Goal: Find specific page/section: Find specific page/section

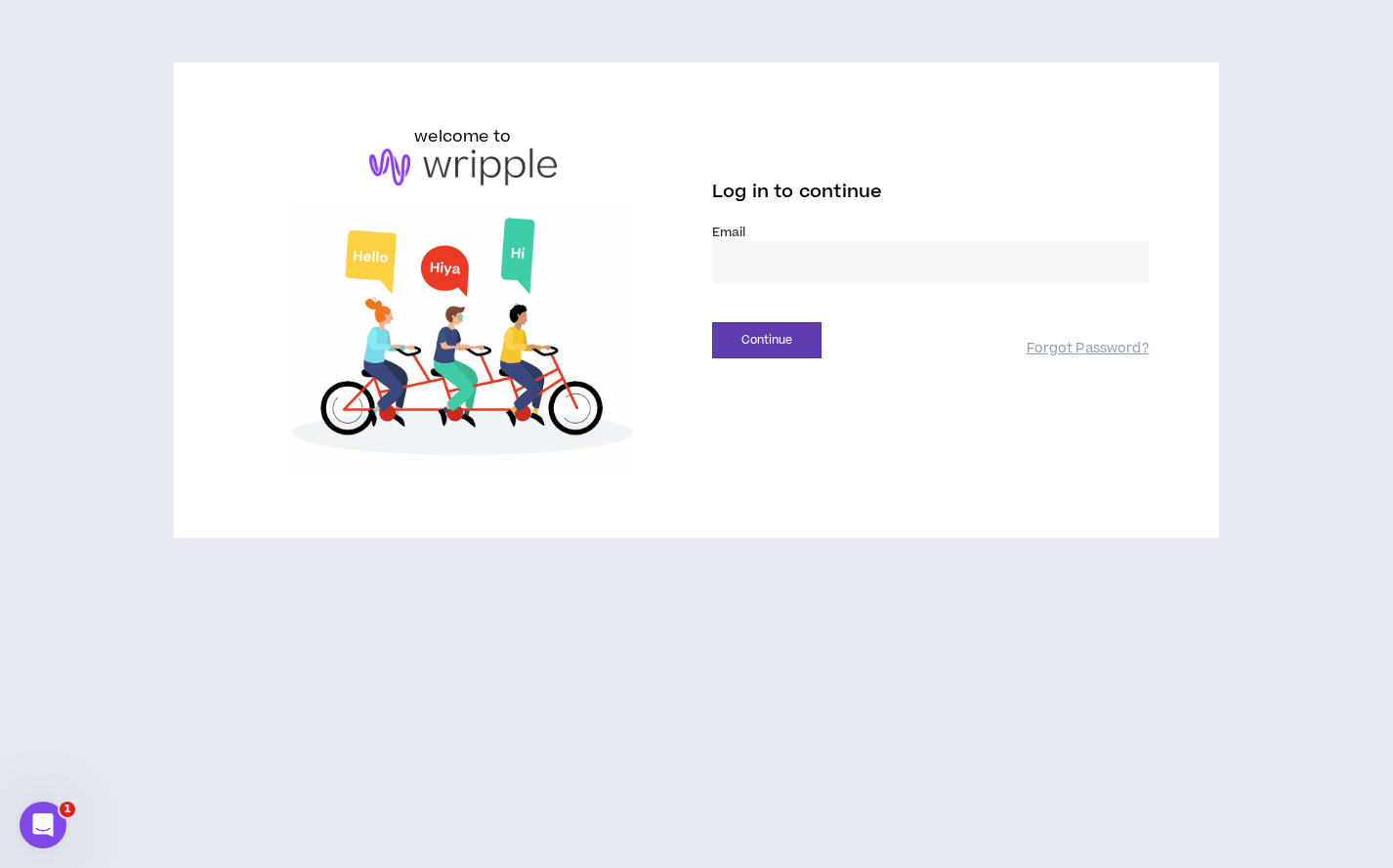
type input "**********"
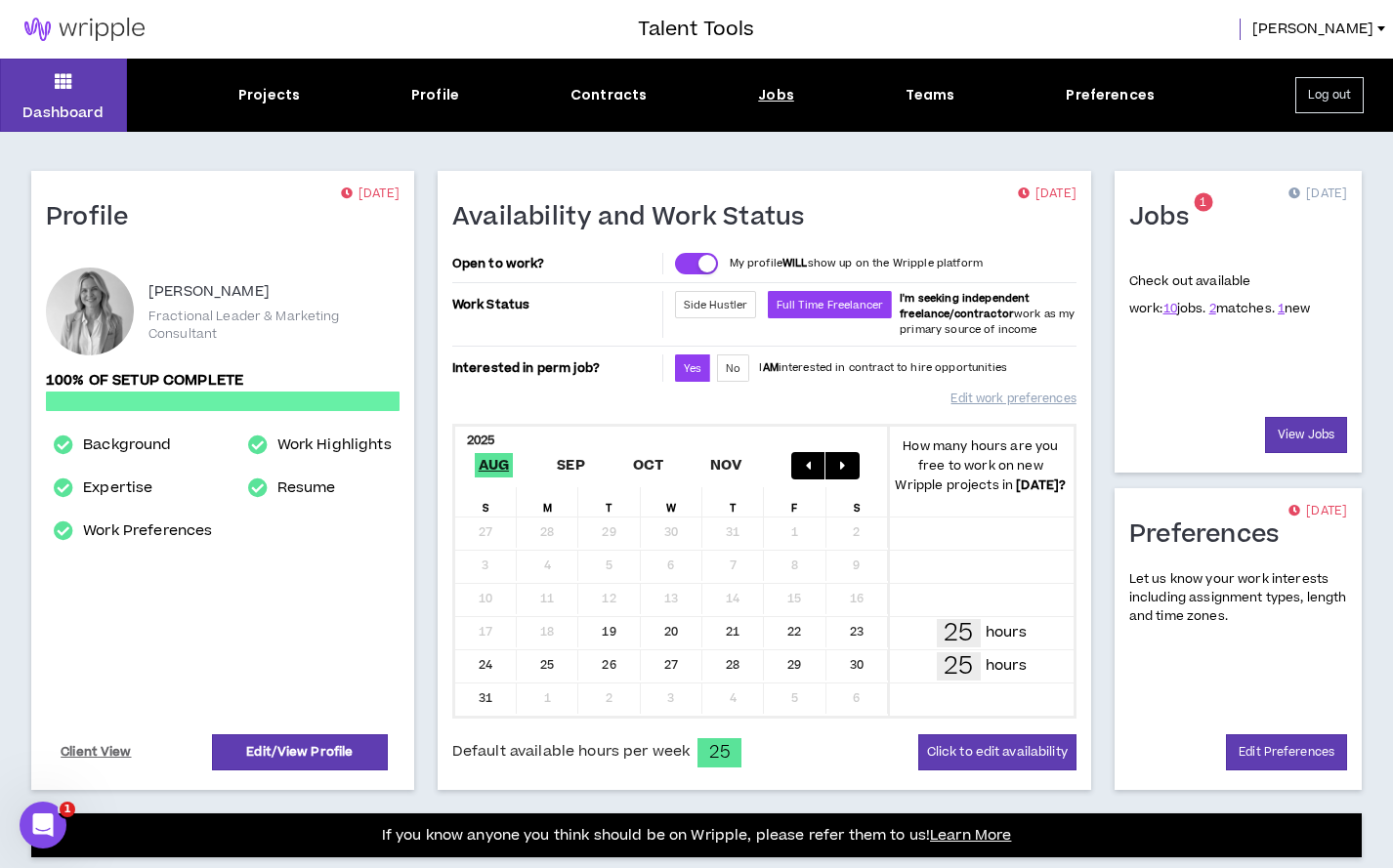
click at [785, 92] on div "Jobs" at bounding box center [776, 94] width 36 height 21
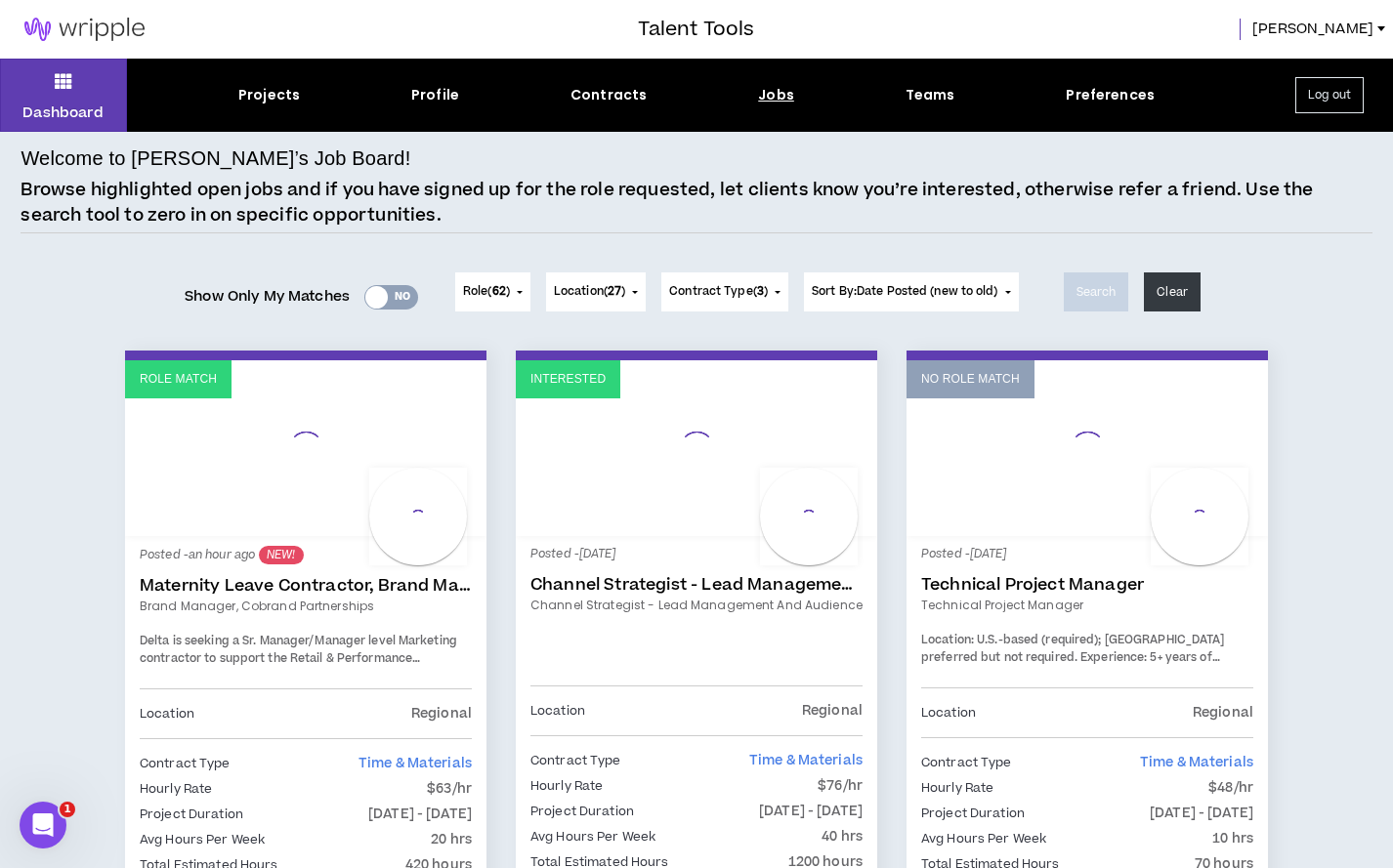
click at [382, 301] on div "Yes No" at bounding box center [391, 297] width 54 height 25
